Goal: Task Accomplishment & Management: Complete application form

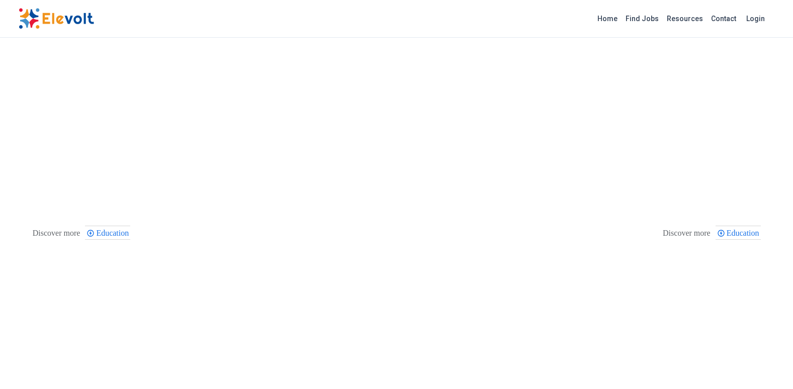
scroll to position [270, 0]
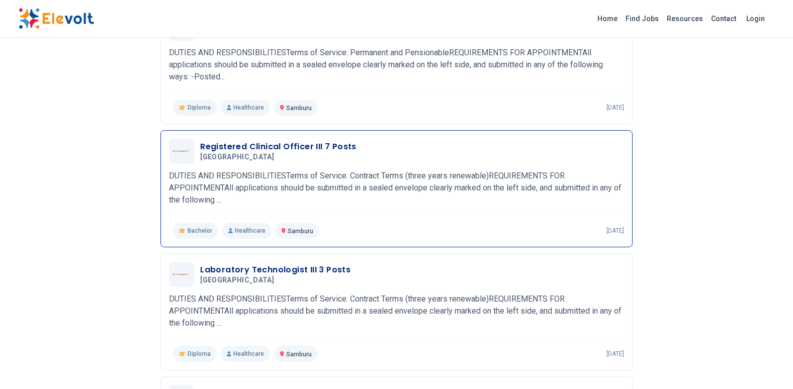
scroll to position [553, 0]
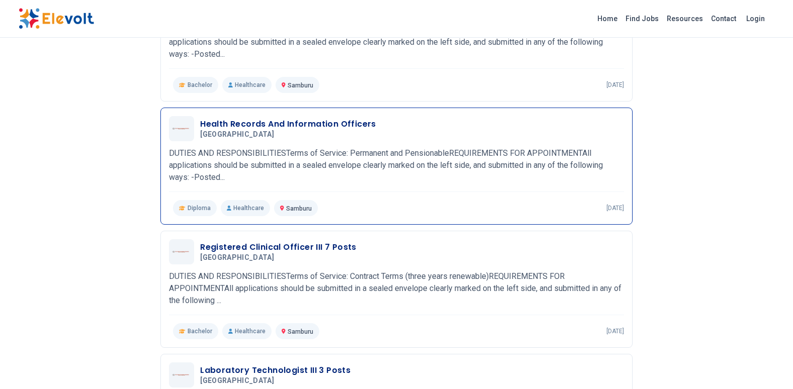
click at [279, 131] on h5 "Samburu County" at bounding box center [286, 134] width 172 height 9
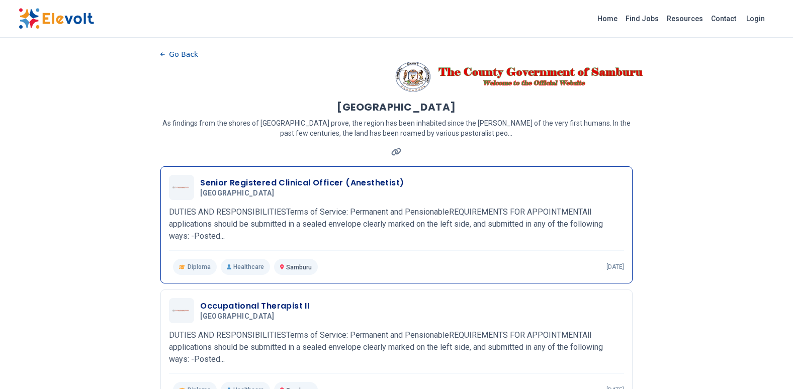
scroll to position [0, 0]
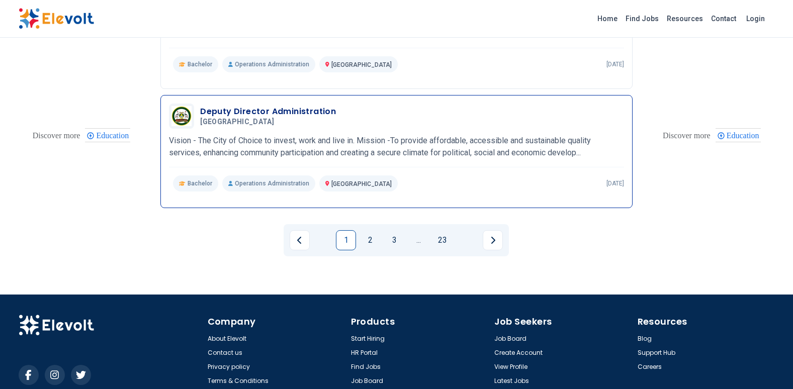
scroll to position [1092, 0]
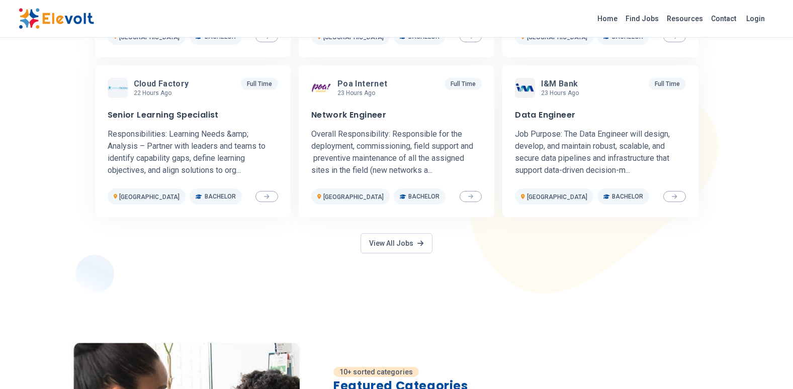
scroll to position [603, 0]
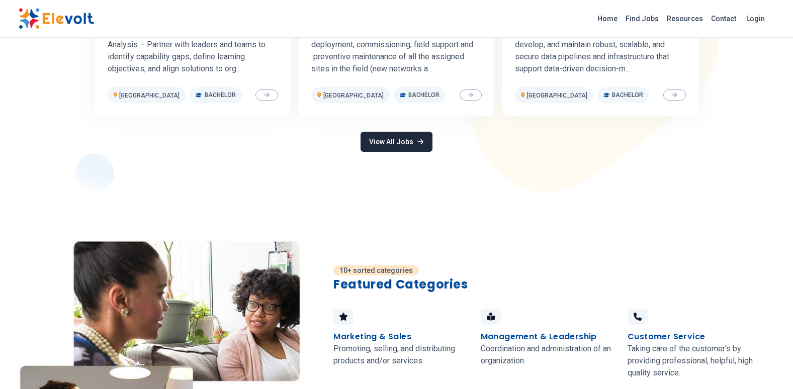
click at [390, 133] on link "View All Jobs" at bounding box center [396, 142] width 71 height 20
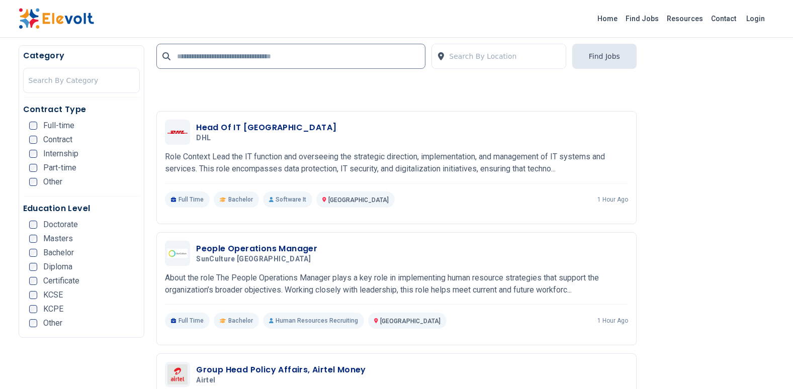
scroll to position [1559, 0]
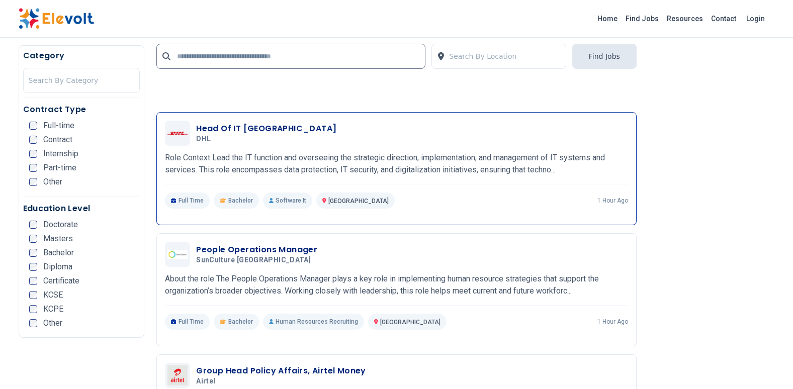
click at [301, 161] on p "Role Context Lead the IT function and overseeing the strategic direction, imple…" at bounding box center [396, 164] width 463 height 24
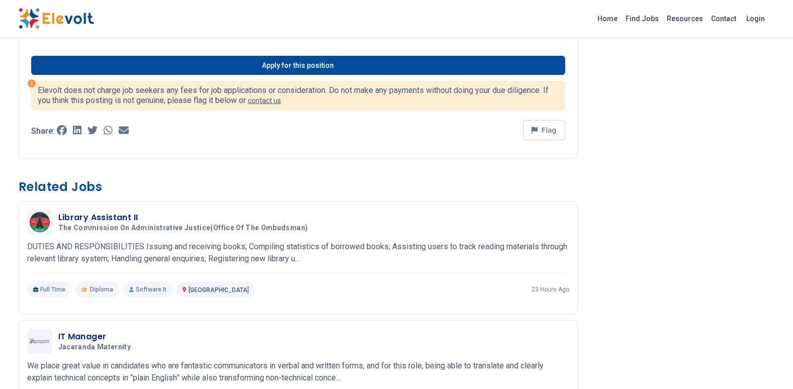
scroll to position [1458, 0]
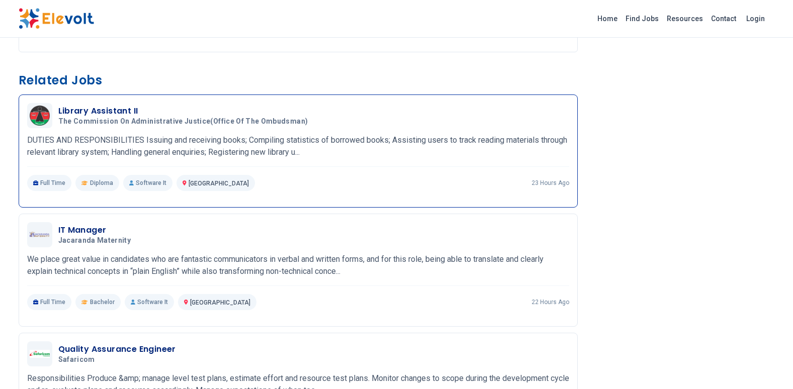
click at [110, 127] on div "Library Assistant II The Commission on Administrative Justice(Office of the Omb…" at bounding box center [298, 115] width 542 height 25
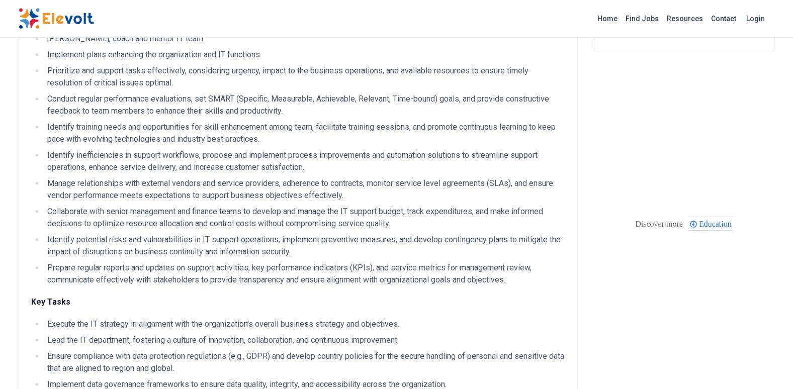
scroll to position [251, 0]
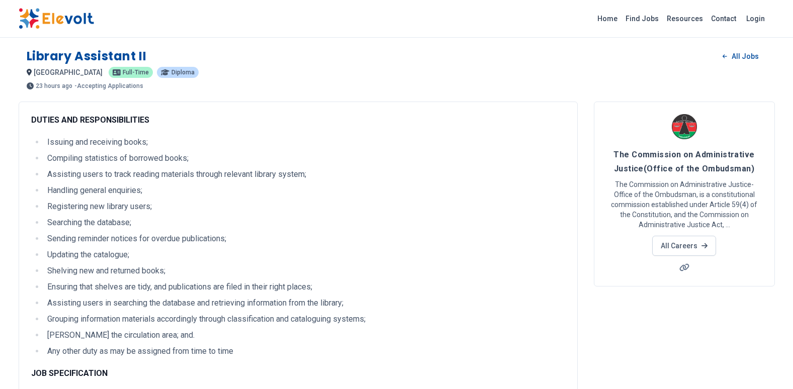
click at [110, 127] on div "DUTIES AND RESPONSIBILITIES Issuing and receiving books; Compiling statistics o…" at bounding box center [298, 277] width 534 height 326
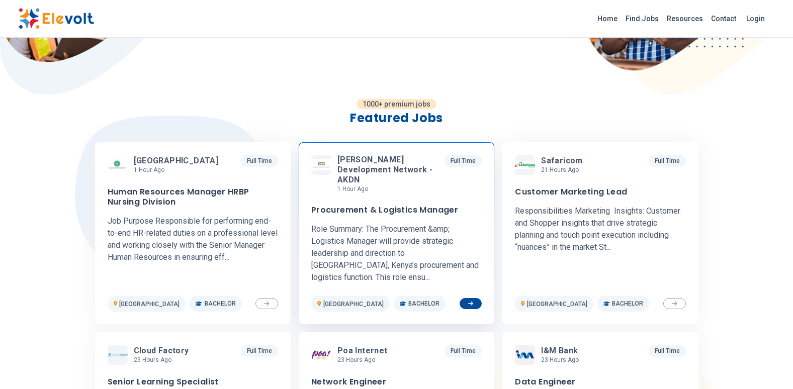
scroll to position [251, 0]
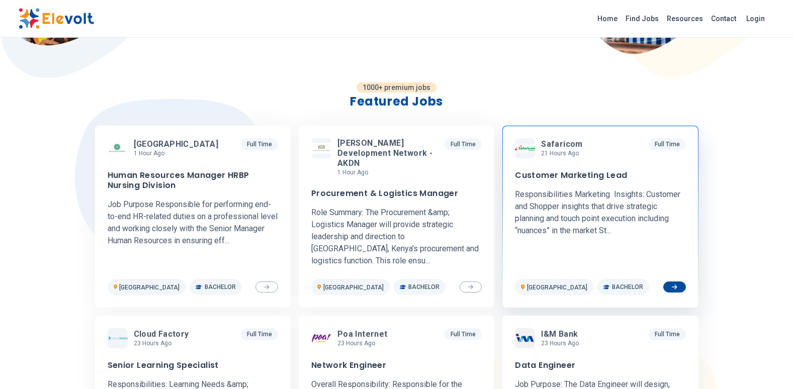
click at [571, 206] on p "Responsibilities Marketing Insights: Customer and Shopper insights that drive s…" at bounding box center [600, 213] width 170 height 48
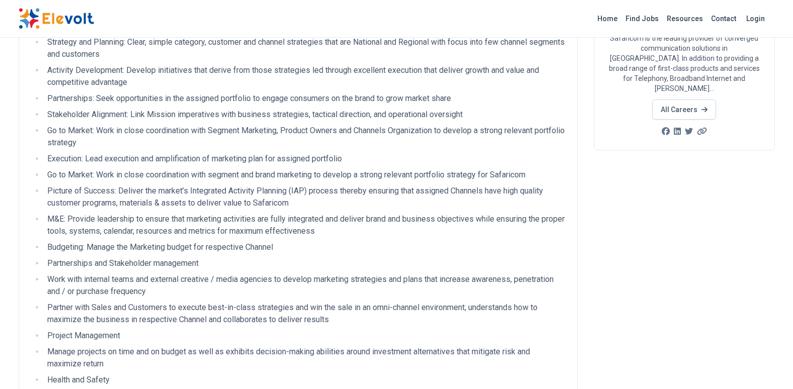
scroll to position [50, 0]
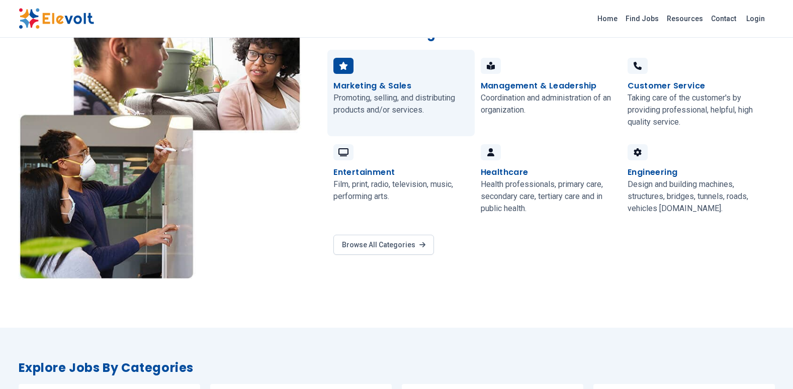
scroll to position [855, 0]
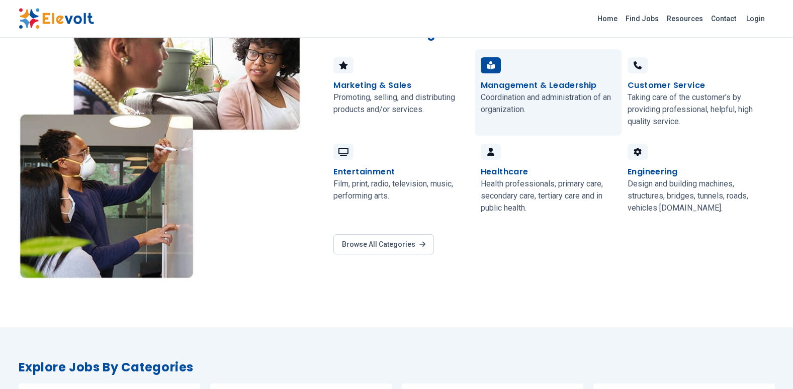
click at [518, 79] on h4 "Management & Leadership" at bounding box center [539, 85] width 116 height 12
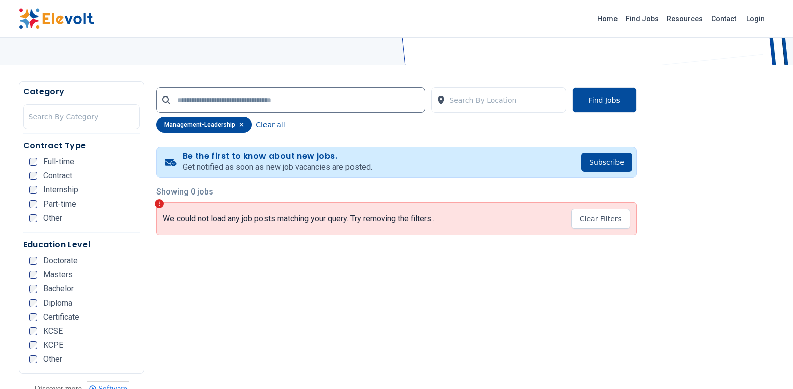
scroll to position [151, 0]
